Goal: Information Seeking & Learning: Learn about a topic

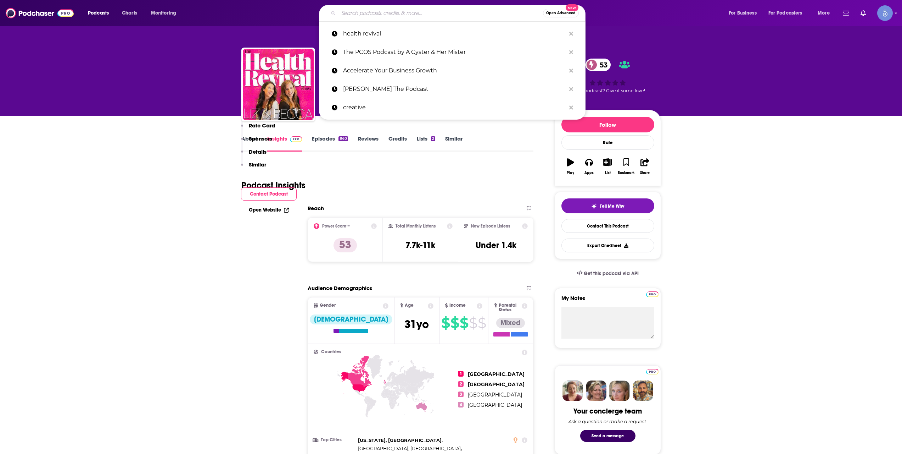
scroll to position [355, 0]
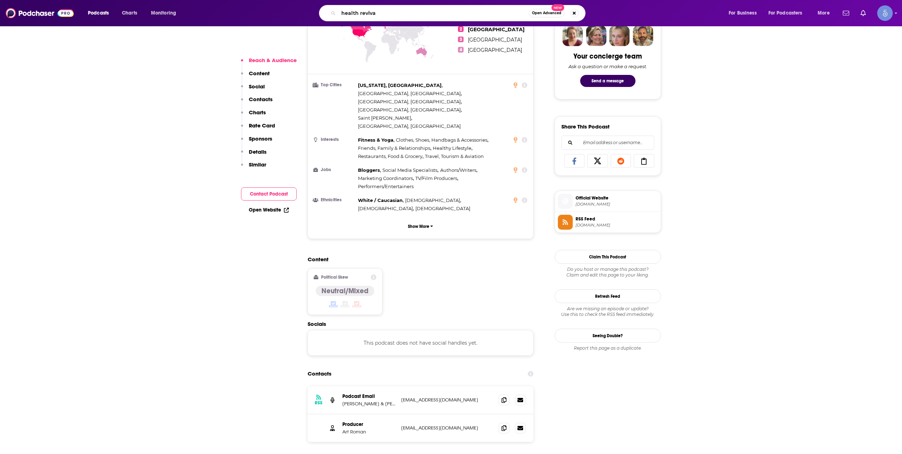
type input "health revival"
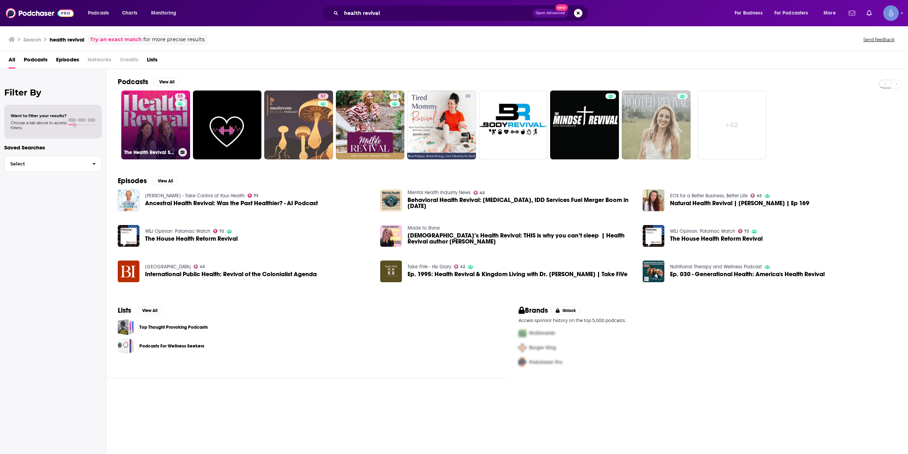
click at [183, 127] on div "53" at bounding box center [181, 120] width 12 height 55
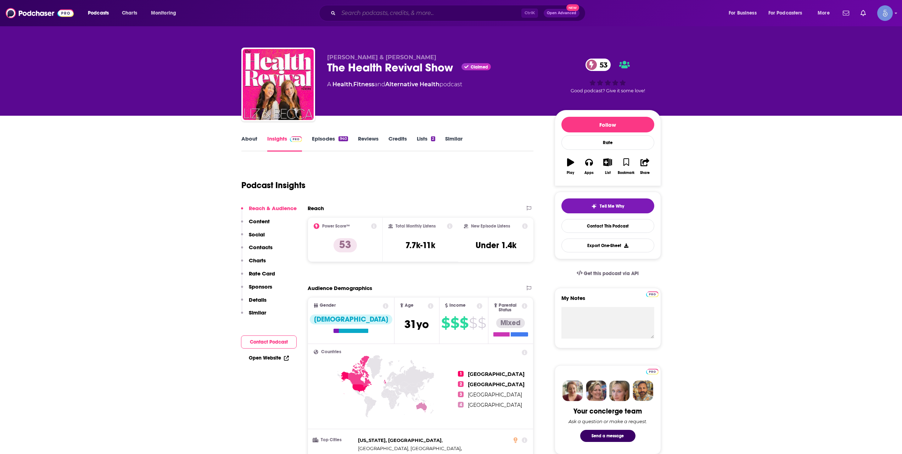
click at [406, 7] on input "Search podcasts, credits, & more..." at bounding box center [430, 12] width 183 height 11
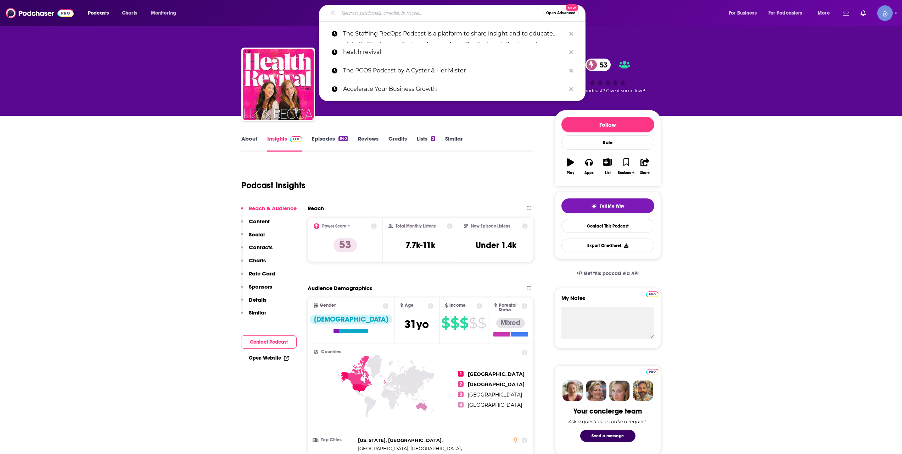
paste input "The Hotflash inc podcast"
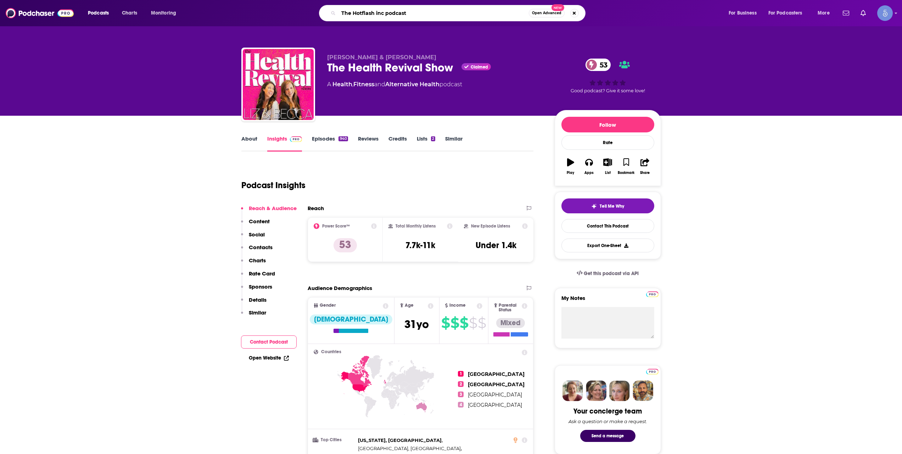
type input "The Hotflash inc podcast"
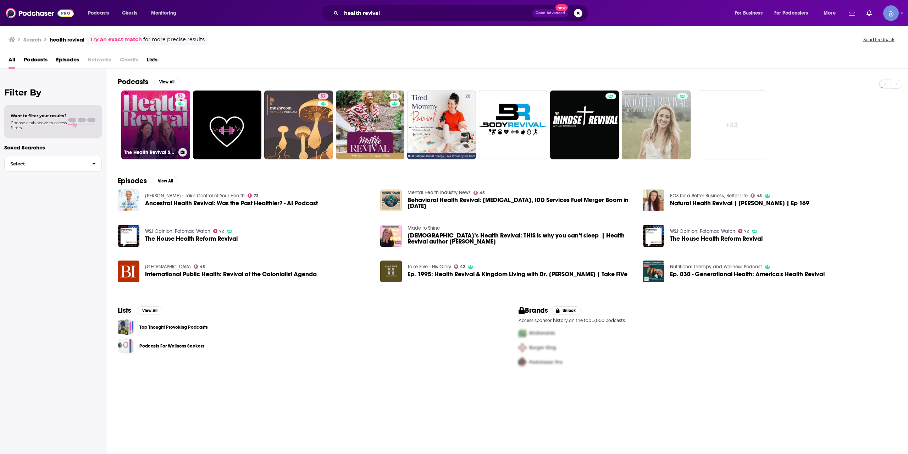
click at [154, 125] on link "53 The Health Revival Show" at bounding box center [155, 124] width 69 height 69
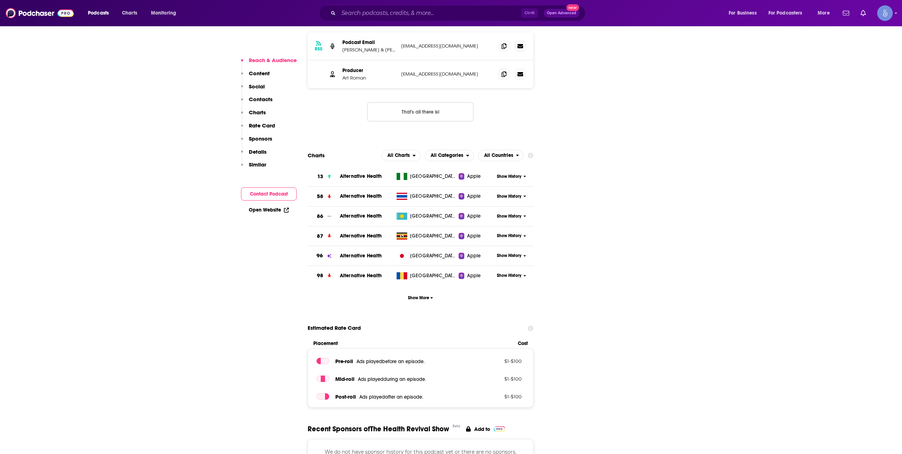
scroll to position [709, 0]
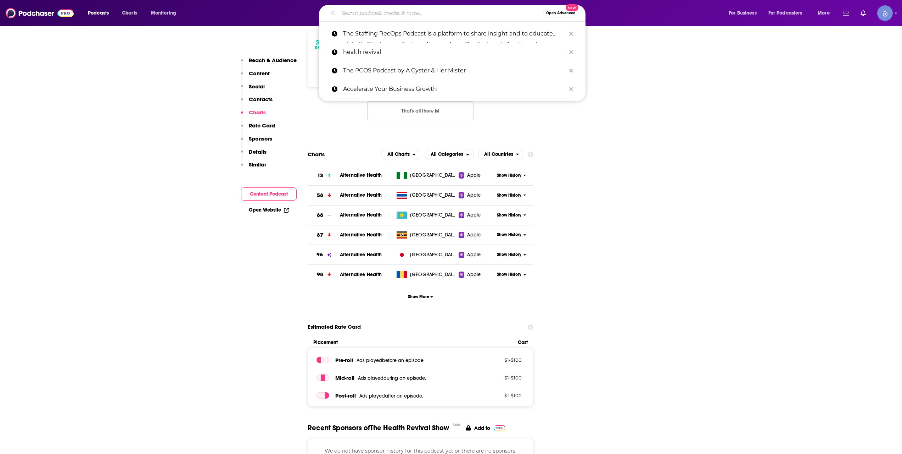
click at [391, 11] on input "Search podcasts, credits, & more..." at bounding box center [441, 12] width 205 height 11
paste input "The Longevity Formula"
type input "The Longevity Formula"
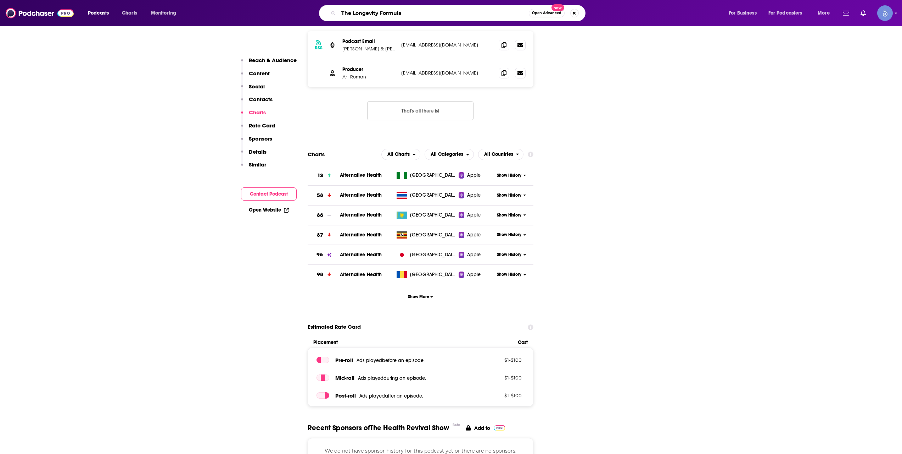
drag, startPoint x: 391, startPoint y: 11, endPoint x: 395, endPoint y: 18, distance: 9.1
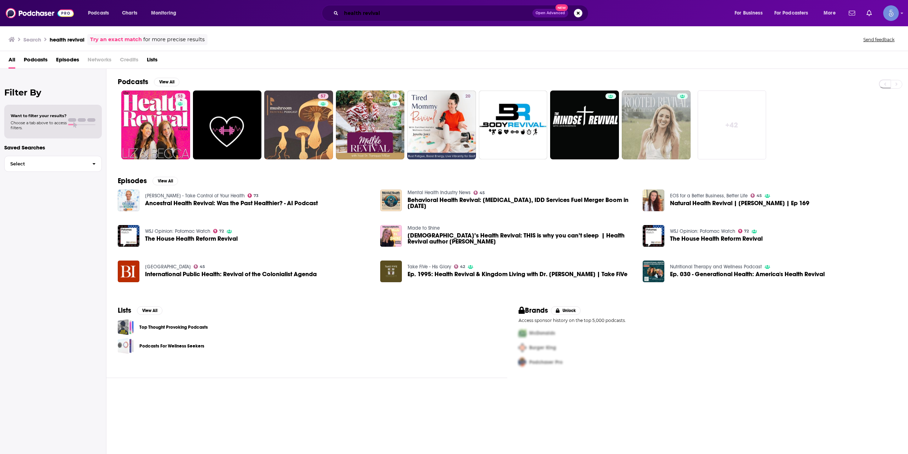
click at [379, 10] on input "health revival" at bounding box center [436, 12] width 191 height 11
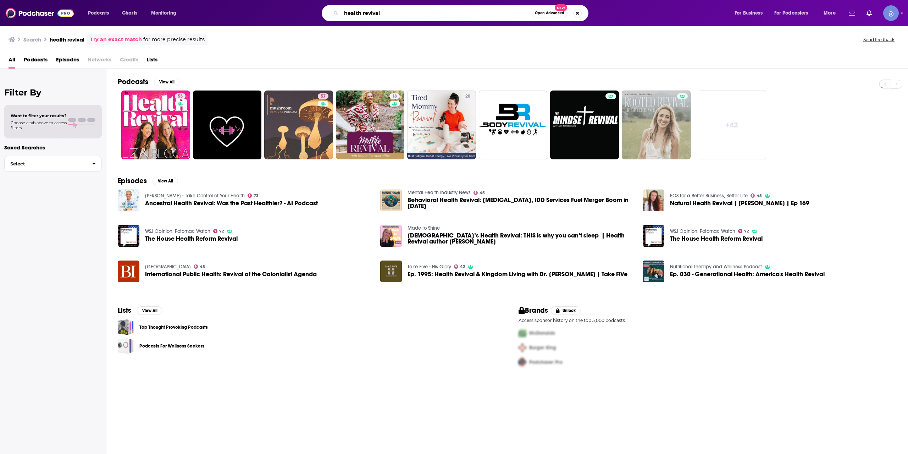
click at [379, 10] on input "health revival" at bounding box center [436, 12] width 190 height 11
paste input "The Longevity Formula"
type input "The Longevity Formula"
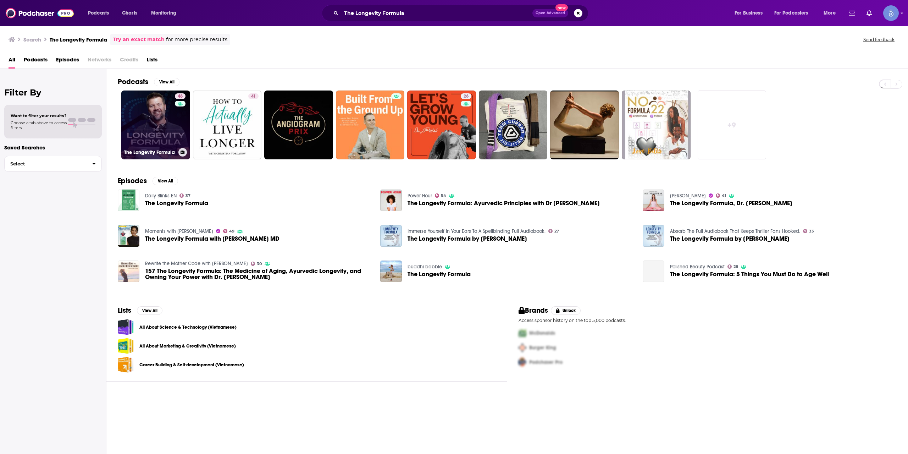
click at [169, 124] on link "48 The Longevity Formula" at bounding box center [155, 124] width 69 height 69
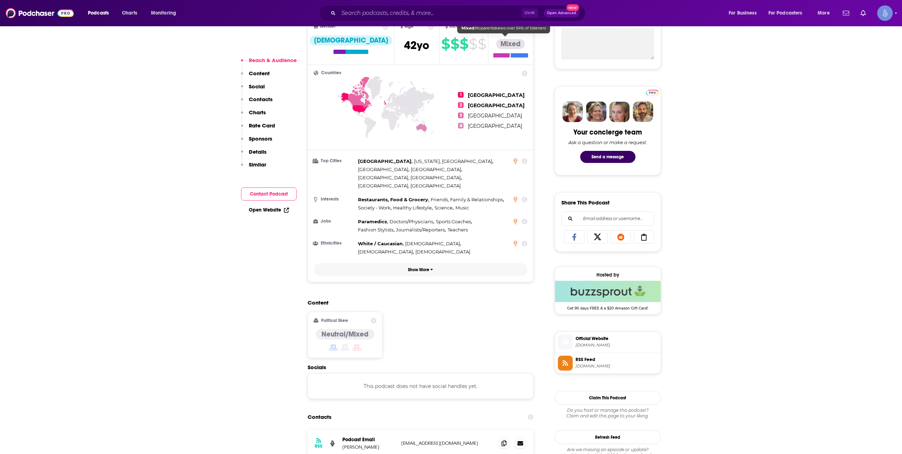
scroll to position [591, 0]
